Goal: Task Accomplishment & Management: Use online tool/utility

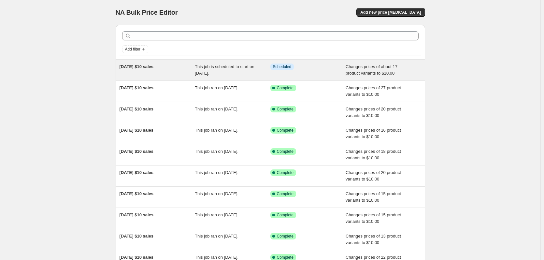
click at [164, 68] on div "[DATE] $10 sales" at bounding box center [158, 70] width 76 height 13
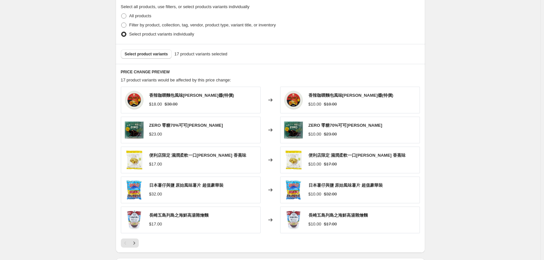
scroll to position [293, 0]
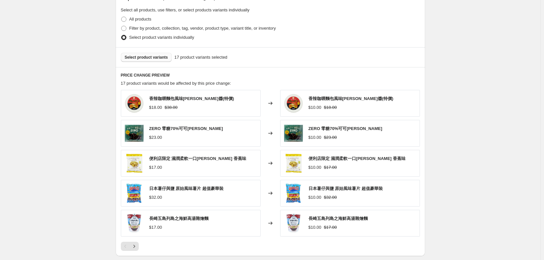
click at [151, 57] on span "Select product variants" at bounding box center [146, 57] width 43 height 5
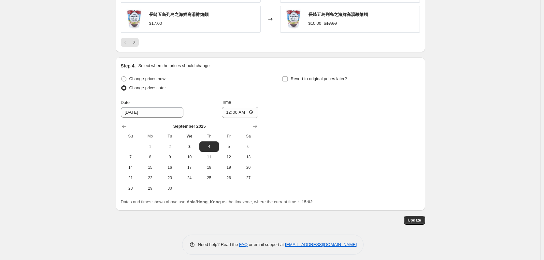
scroll to position [502, 0]
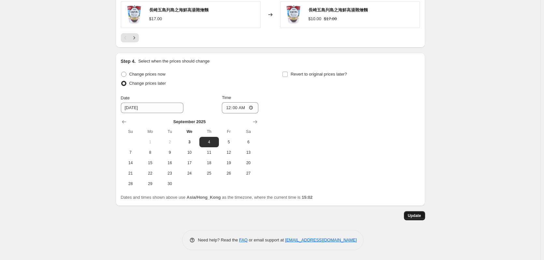
click at [420, 218] on span "Update" at bounding box center [414, 215] width 13 height 5
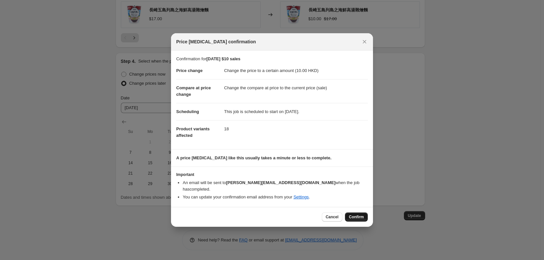
click at [353, 214] on span "Confirm" at bounding box center [356, 216] width 15 height 5
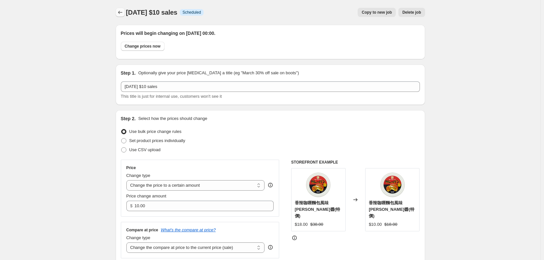
click at [125, 12] on button "Price change jobs" at bounding box center [120, 12] width 9 height 9
